Goal: Check status: Check status

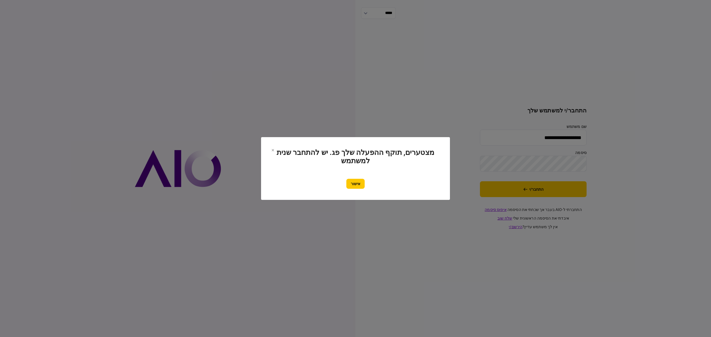
click at [339, 185] on div "אישור" at bounding box center [355, 184] width 167 height 10
click at [353, 186] on button "אישור" at bounding box center [355, 184] width 18 height 10
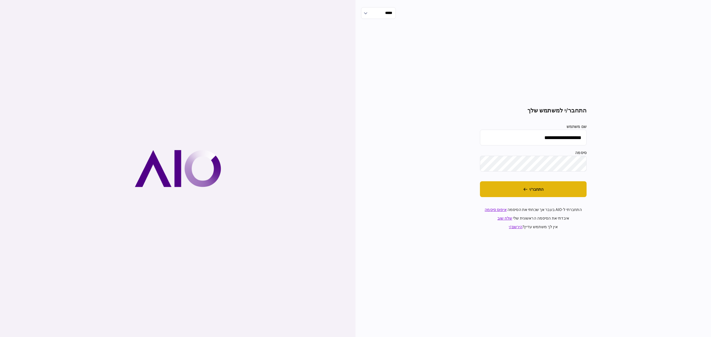
click at [565, 186] on button "התחבר/י" at bounding box center [533, 189] width 107 height 16
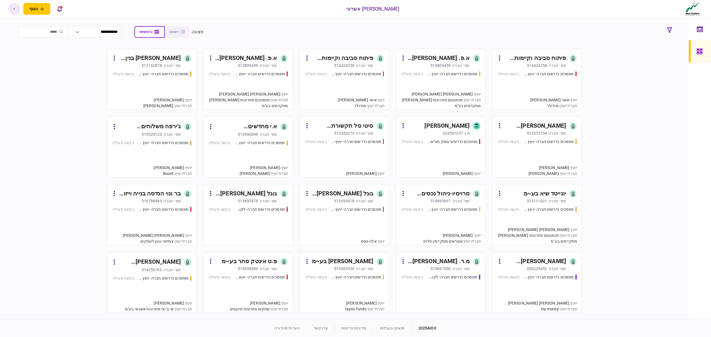
click at [162, 89] on div "מסמכים נדרשים חברה- יועץ - תהליך חברה בקשה פעילה" at bounding box center [151, 88] width 79 height 34
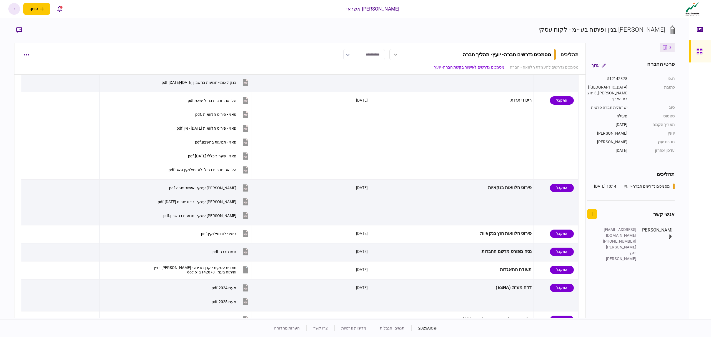
scroll to position [111, 0]
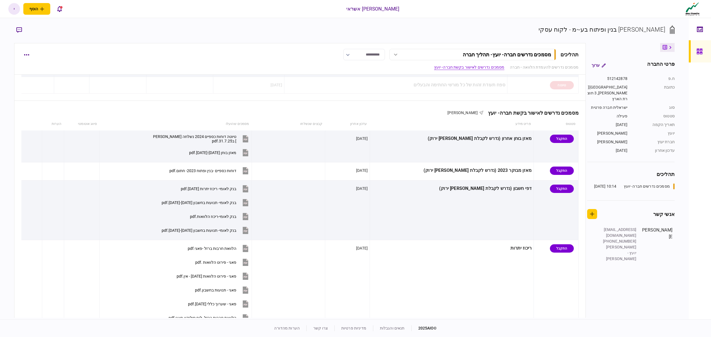
click at [696, 38] on link at bounding box center [699, 29] width 22 height 22
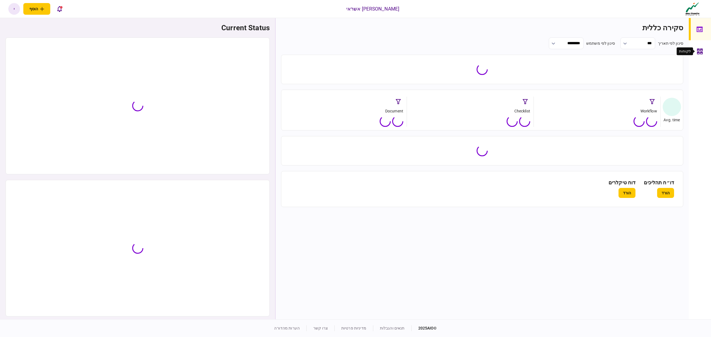
click at [698, 55] on div at bounding box center [701, 51] width 9 height 22
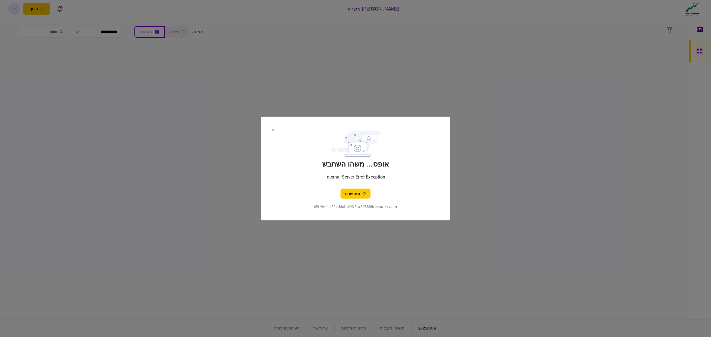
click at [352, 194] on button "נסה שנית" at bounding box center [355, 194] width 30 height 10
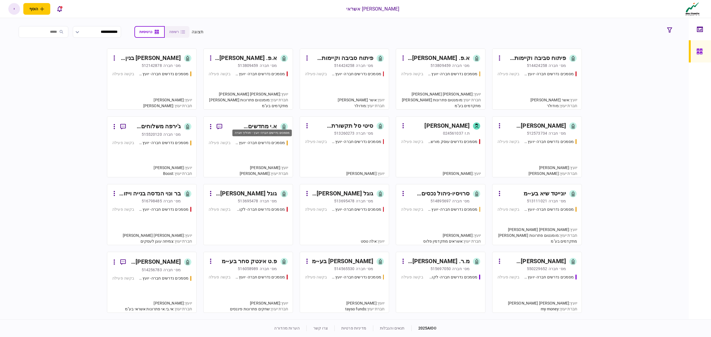
click at [242, 143] on div "מסמכים נדרשים חברה- יועץ - תהליך חברה" at bounding box center [260, 143] width 50 height 6
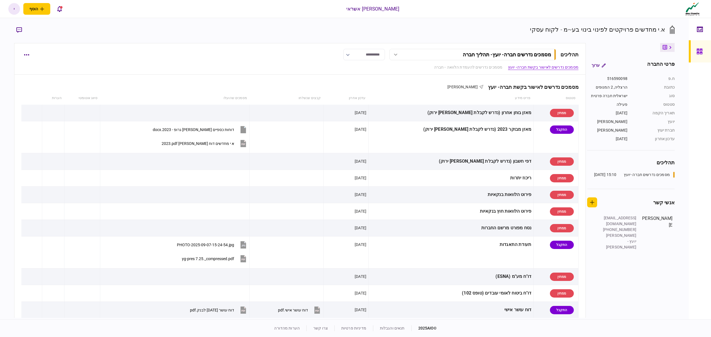
click at [703, 54] on div at bounding box center [700, 51] width 9 height 22
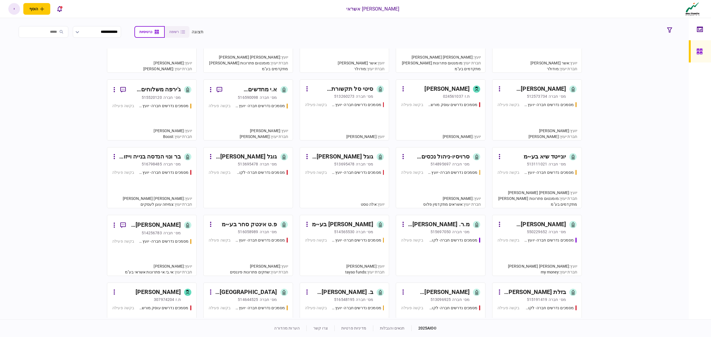
scroll to position [74, 0]
